Goal: Transaction & Acquisition: Purchase product/service

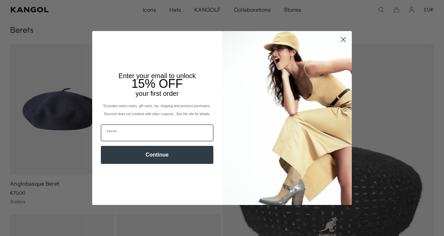
click at [183, 132] on input "Email" at bounding box center [157, 132] width 113 height 17
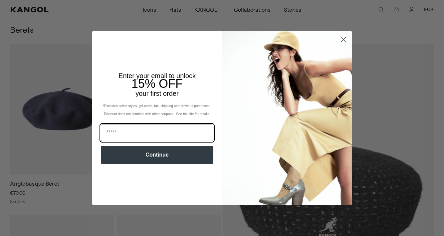
type input "**********"
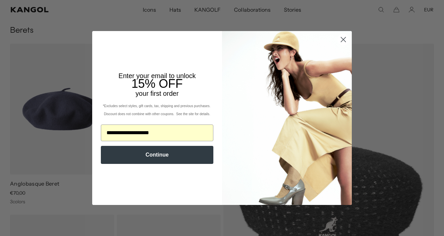
click at [169, 160] on button "Continue" at bounding box center [157, 155] width 113 height 18
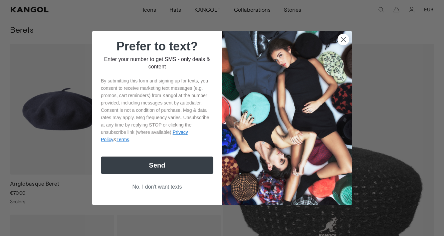
scroll to position [0, 137]
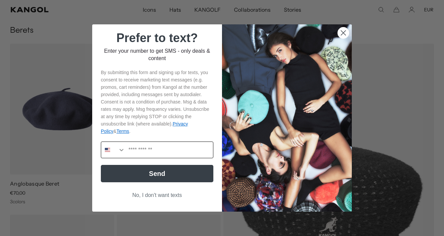
click at [120, 149] on icon "Search Countries" at bounding box center [121, 149] width 7 height 7
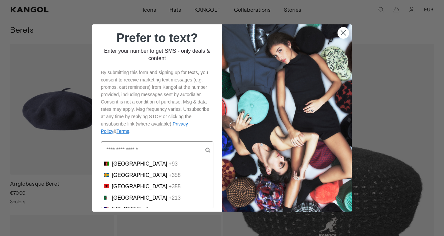
scroll to position [0, 0]
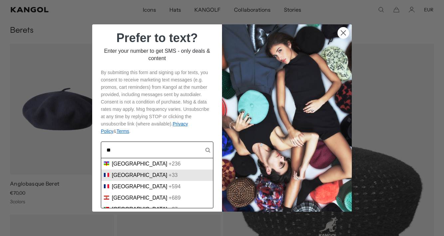
type input "**"
click at [145, 177] on div "France +33" at bounding box center [157, 175] width 107 height 6
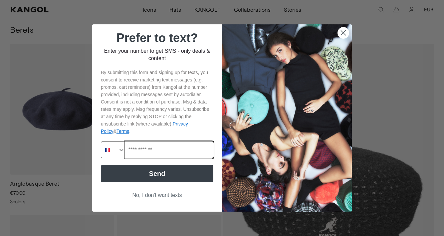
click at [162, 151] on input "Phone Number" at bounding box center [169, 150] width 88 height 16
type input "**********"
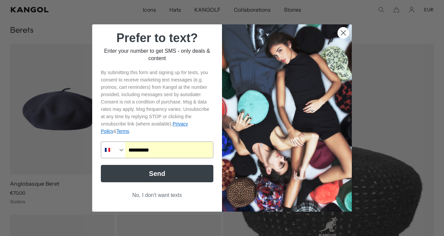
click at [160, 176] on button "Send" at bounding box center [157, 173] width 113 height 17
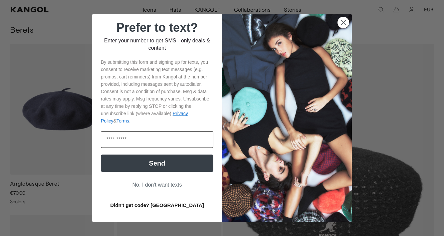
scroll to position [0, 137]
click at [166, 206] on button "Didn't get code? Resend" at bounding box center [157, 204] width 113 height 17
click at [181, 205] on button "Didn't get code? Resend" at bounding box center [157, 204] width 113 height 17
click at [173, 186] on button "No, I don't want texts" at bounding box center [157, 184] width 113 height 13
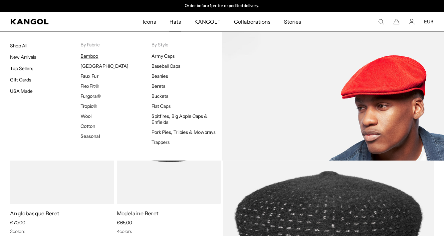
click at [91, 56] on link "Bamboo" at bounding box center [90, 56] width 18 height 6
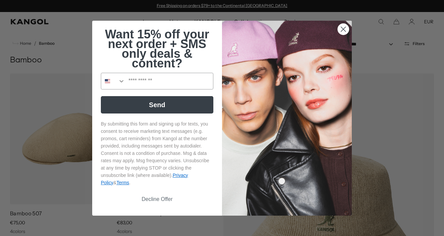
click at [348, 27] on circle "Close dialog" at bounding box center [343, 28] width 11 height 11
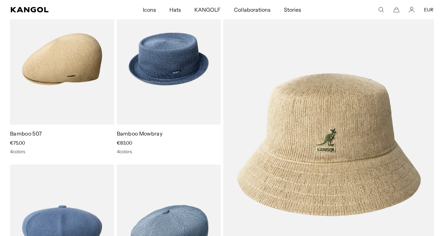
scroll to position [78, 0]
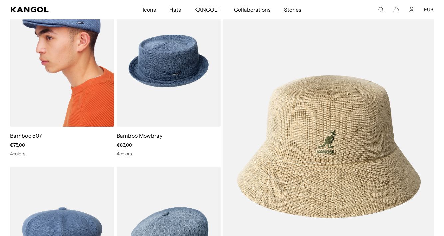
click at [78, 73] on img at bounding box center [62, 61] width 104 height 131
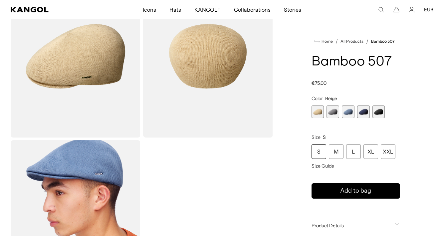
click at [366, 111] on span "4 of 5" at bounding box center [364, 111] width 13 height 13
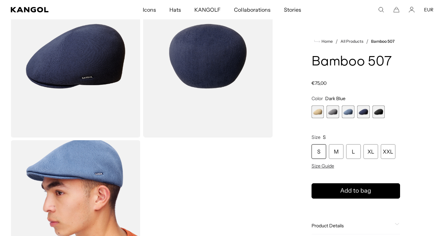
click at [382, 111] on span "5 of 5" at bounding box center [379, 111] width 13 height 13
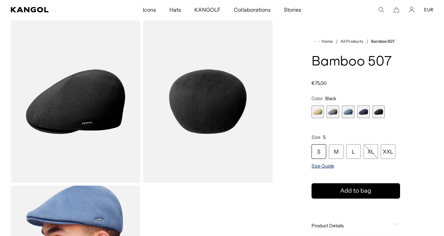
click at [327, 165] on span "Size Guide" at bounding box center [323, 166] width 23 height 6
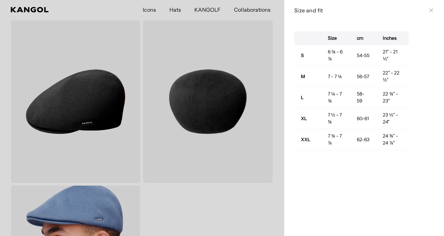
click at [338, 171] on div "Size cm Inches S 6 ¾ - 6 ⅞ 54-55 21" - 21 ½" M 7 - 7 ⅛ 56-57 22" - 22 ½" L 7 ¼ …" at bounding box center [365, 128] width 160 height 215
click at [432, 10] on icon at bounding box center [432, 10] width 4 height 4
